Goal: Download file/media

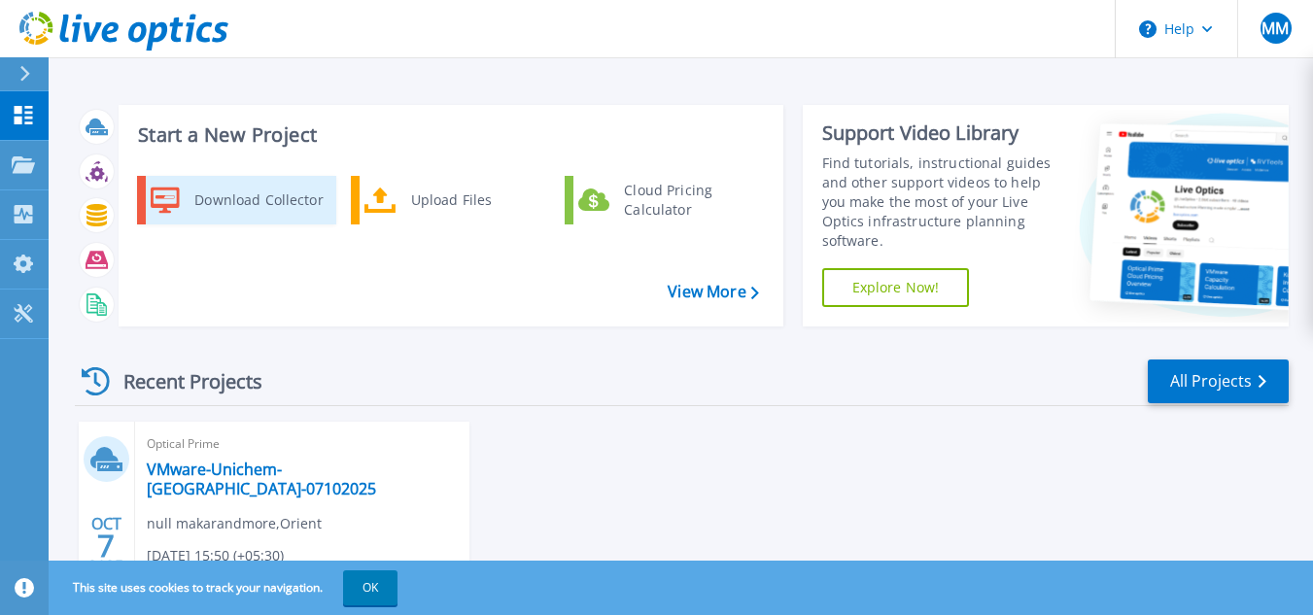
click at [226, 213] on div "Download Collector" at bounding box center [258, 200] width 147 height 39
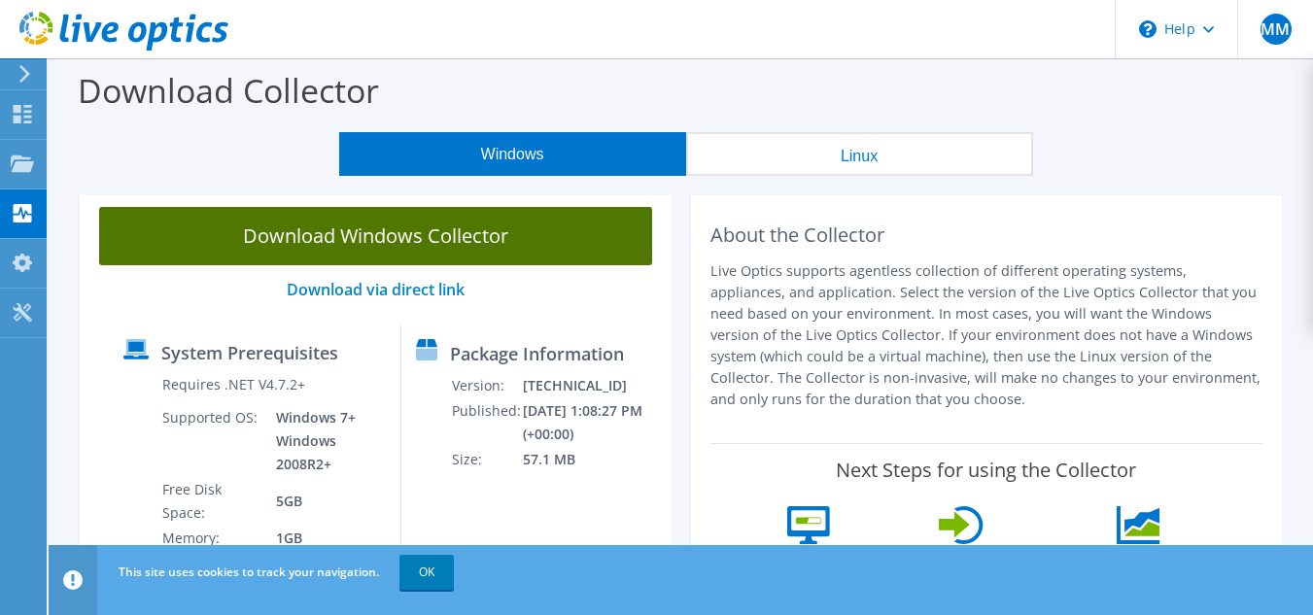
click at [383, 236] on link "Download Windows Collector" at bounding box center [375, 236] width 553 height 58
